Goal: Information Seeking & Learning: Find specific fact

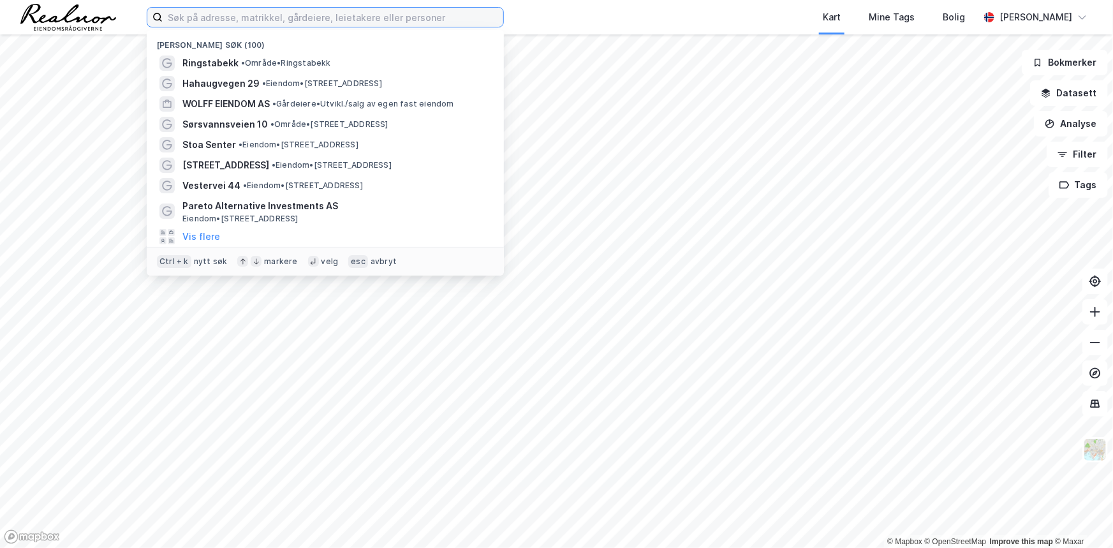
click at [436, 13] on input at bounding box center [333, 17] width 341 height 19
paste input "[STREET_ADDRESS]"
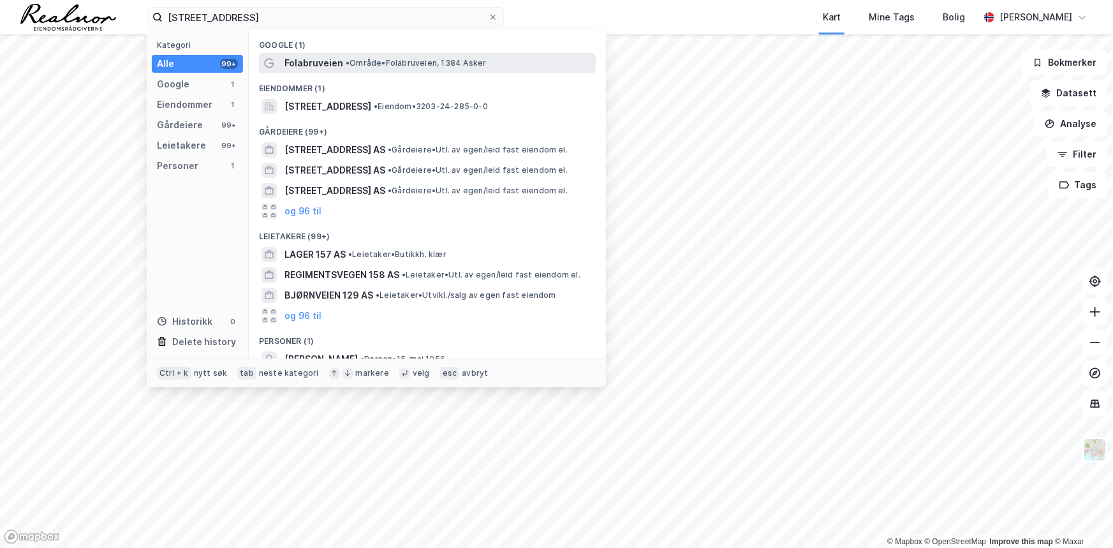
click at [422, 62] on span "• Område • Folabruveien, 1384 Asker" at bounding box center [416, 63] width 140 height 10
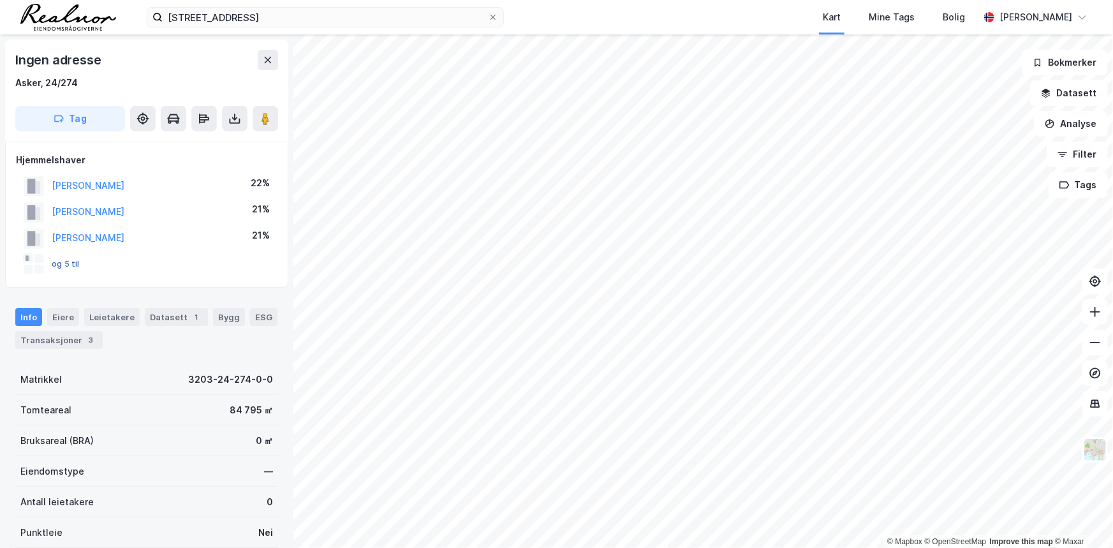
click at [0, 0] on button "og 5 til" at bounding box center [0, 0] width 0 height 0
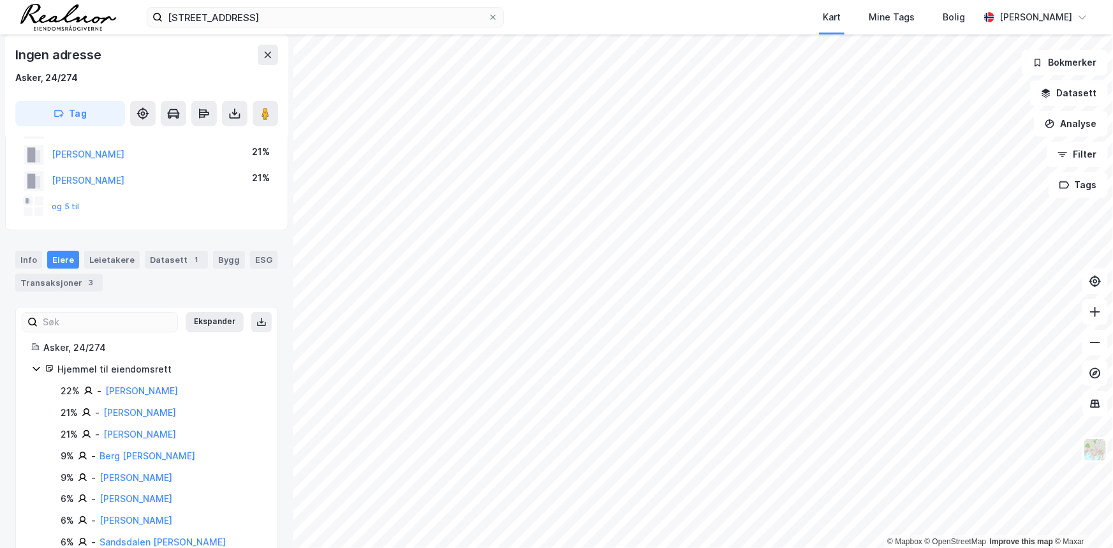
scroll to position [91, 0]
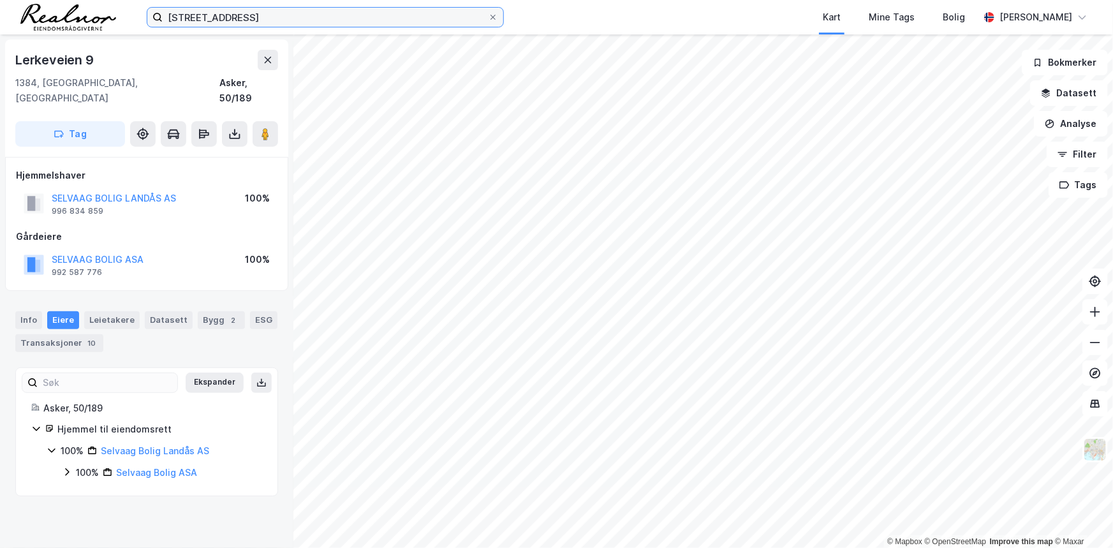
click at [282, 13] on input "[STREET_ADDRESS]" at bounding box center [325, 17] width 325 height 19
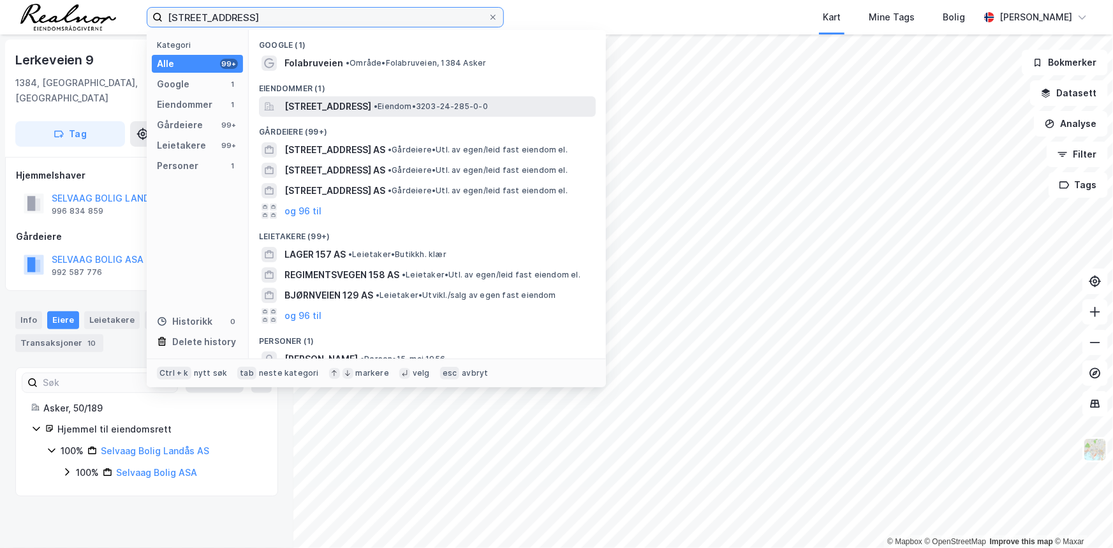
type input "[STREET_ADDRESS]"
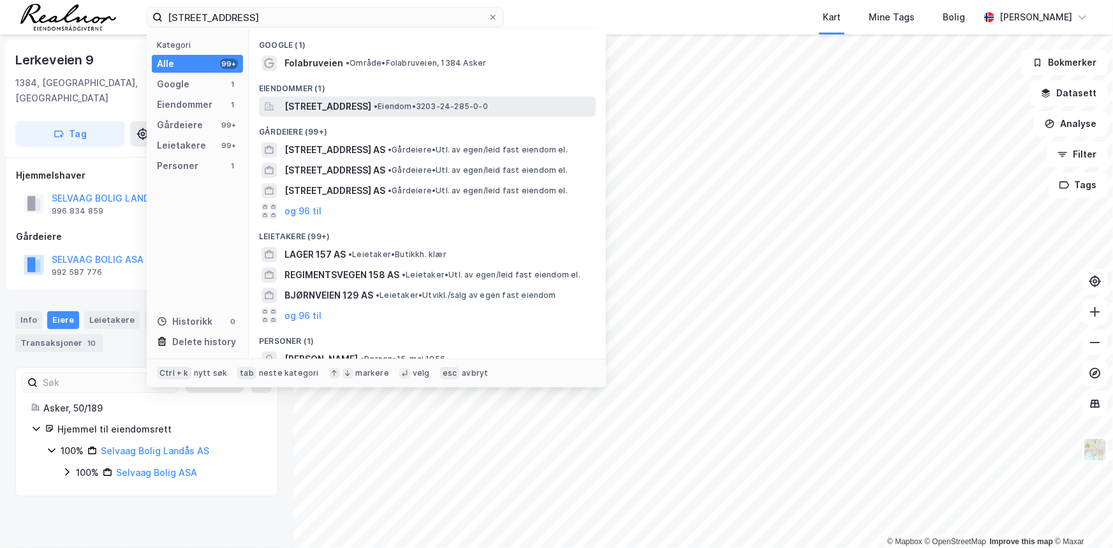
click at [371, 108] on span "[STREET_ADDRESS]" at bounding box center [327, 106] width 87 height 15
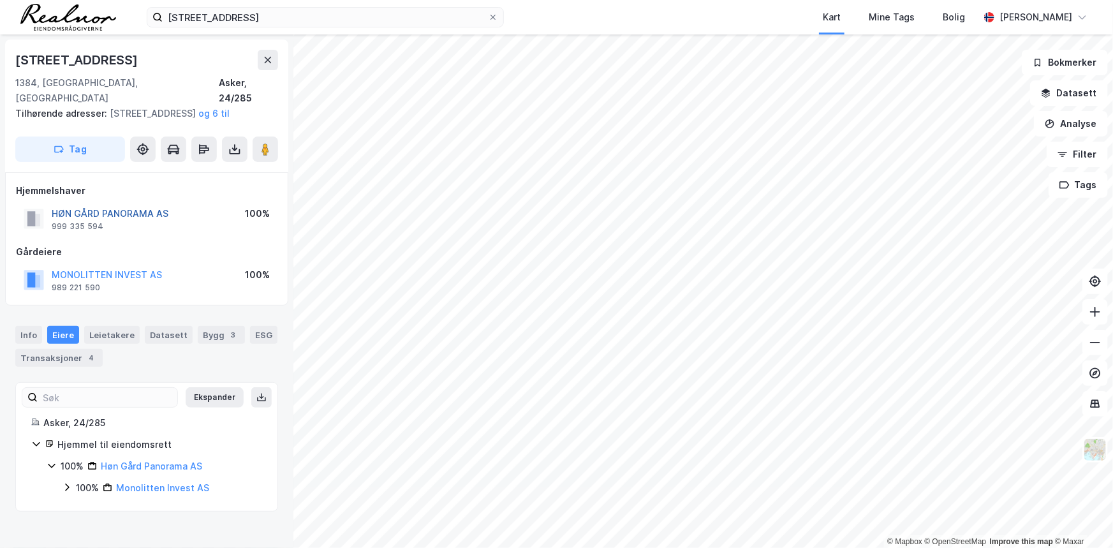
click at [0, 0] on button "HØN GÅRD PANORAMA AS" at bounding box center [0, 0] width 0 height 0
click at [268, 151] on image at bounding box center [265, 149] width 8 height 13
